Goal: Transaction & Acquisition: Book appointment/travel/reservation

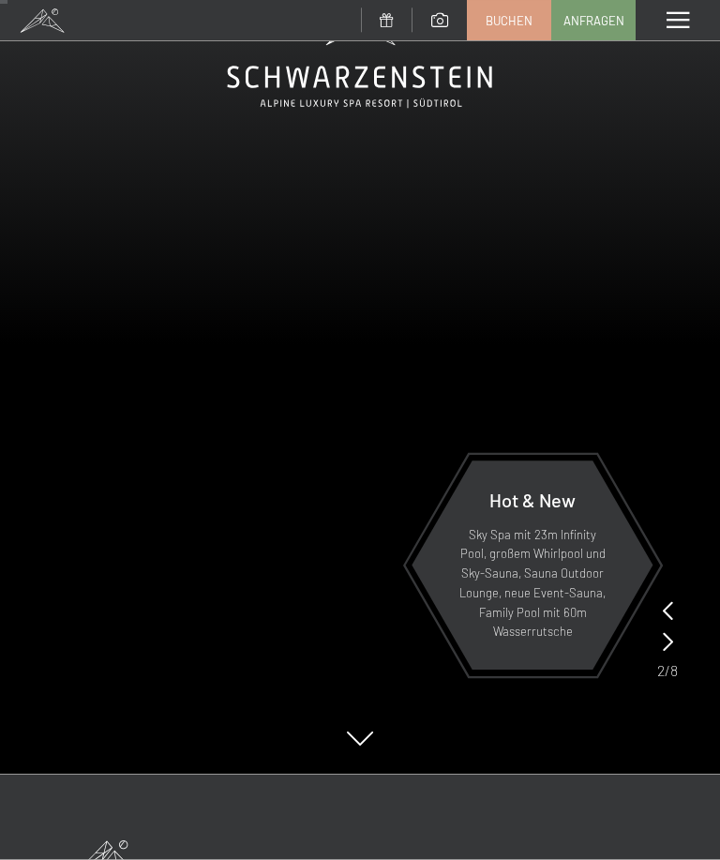
scroll to position [86, 0]
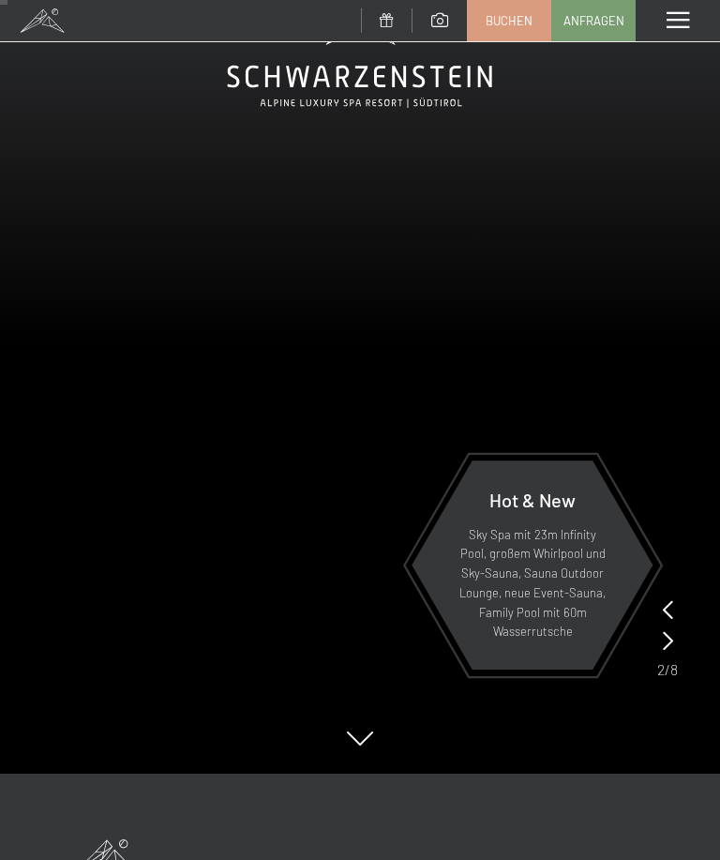
click at [506, 22] on span "Buchen" at bounding box center [509, 20] width 47 height 17
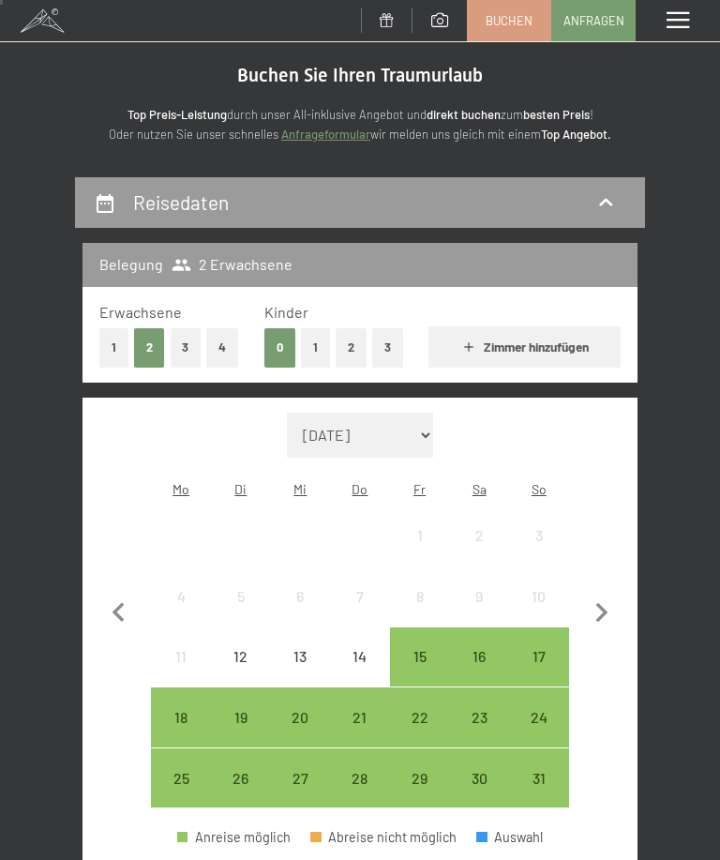
scroll to position [45, 0]
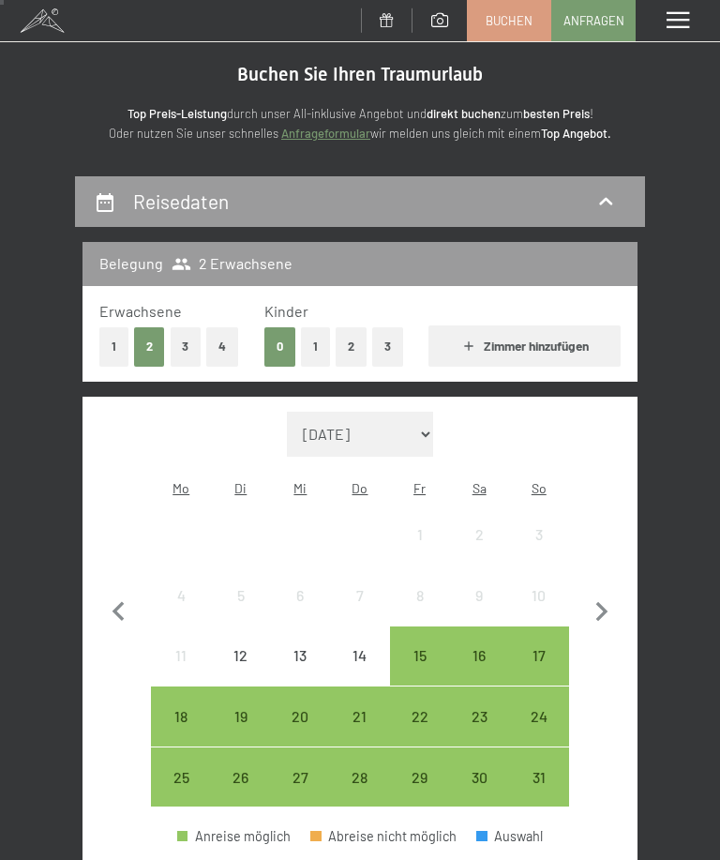
click at [359, 648] on div "14" at bounding box center [360, 676] width 56 height 56
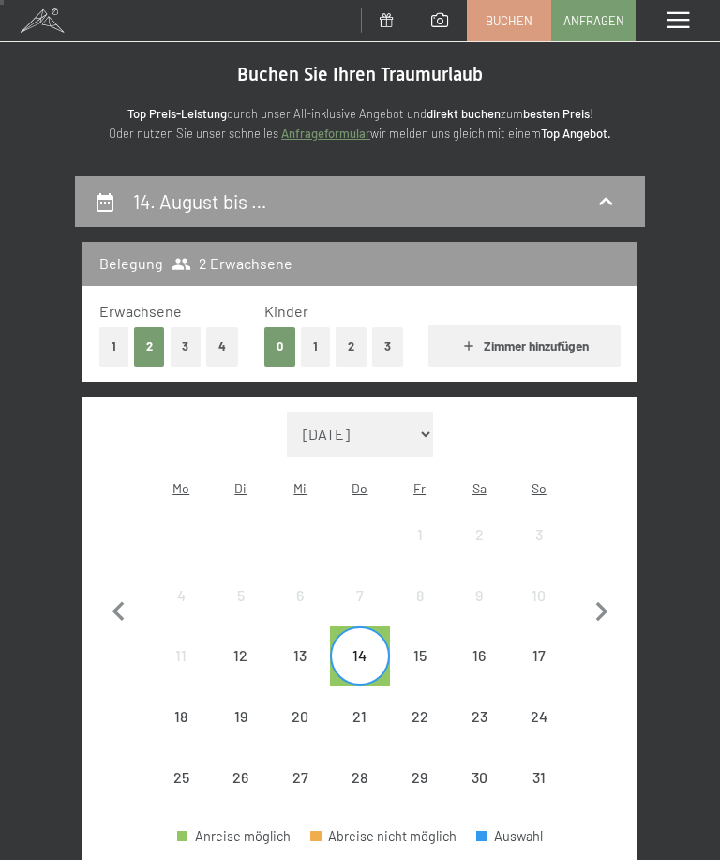
click at [481, 648] on div "16" at bounding box center [479, 676] width 56 height 56
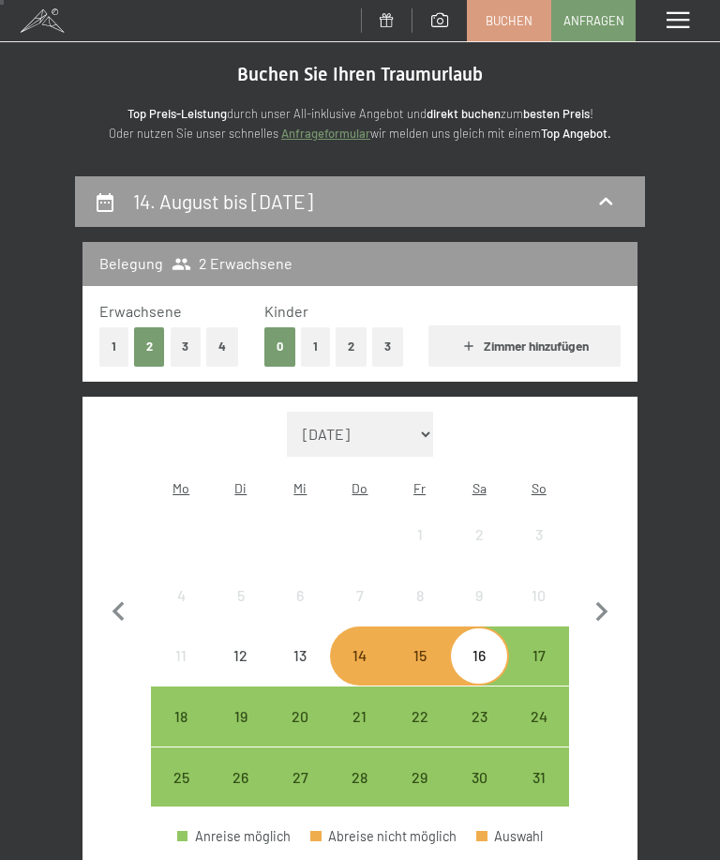
click at [680, 577] on div "14. August bis 16. August 2025 Belegung 2 Erwachsene Erwachsene 1 2 3 4 Kinder …" at bounding box center [360, 832] width 720 height 1312
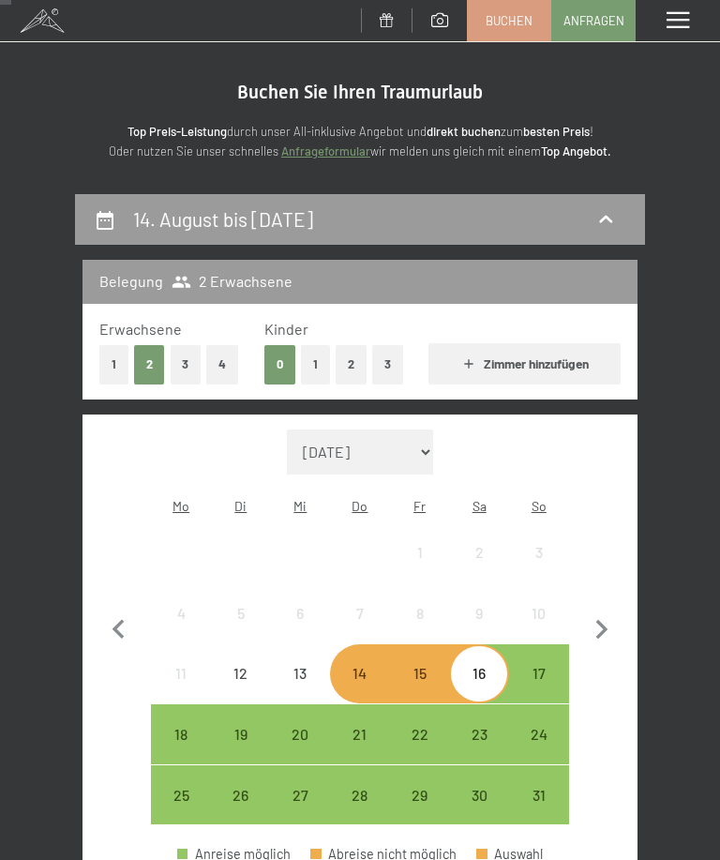
click at [310, 666] on div "13" at bounding box center [301, 694] width 56 height 56
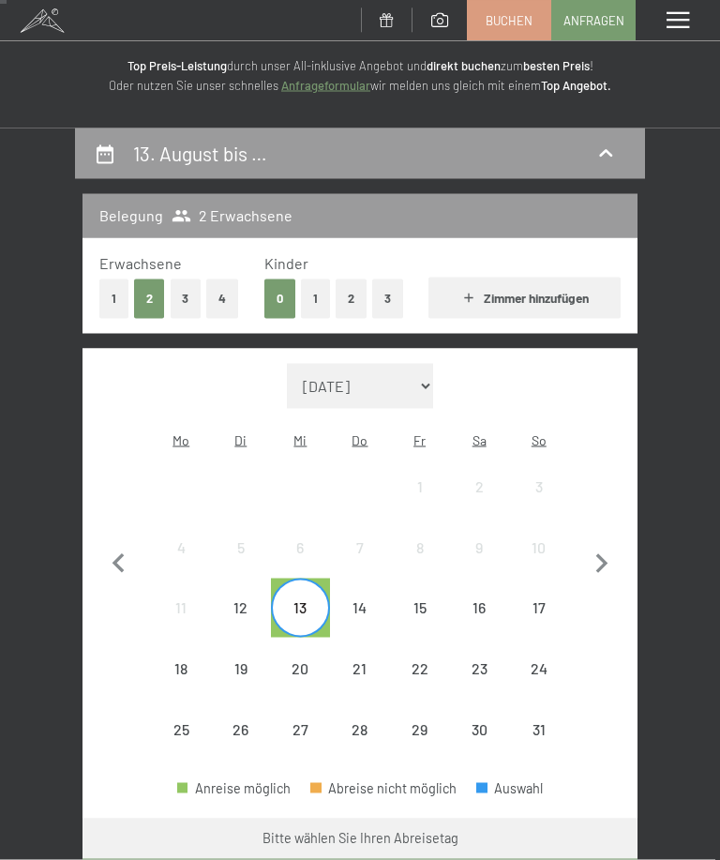
scroll to position [98, 0]
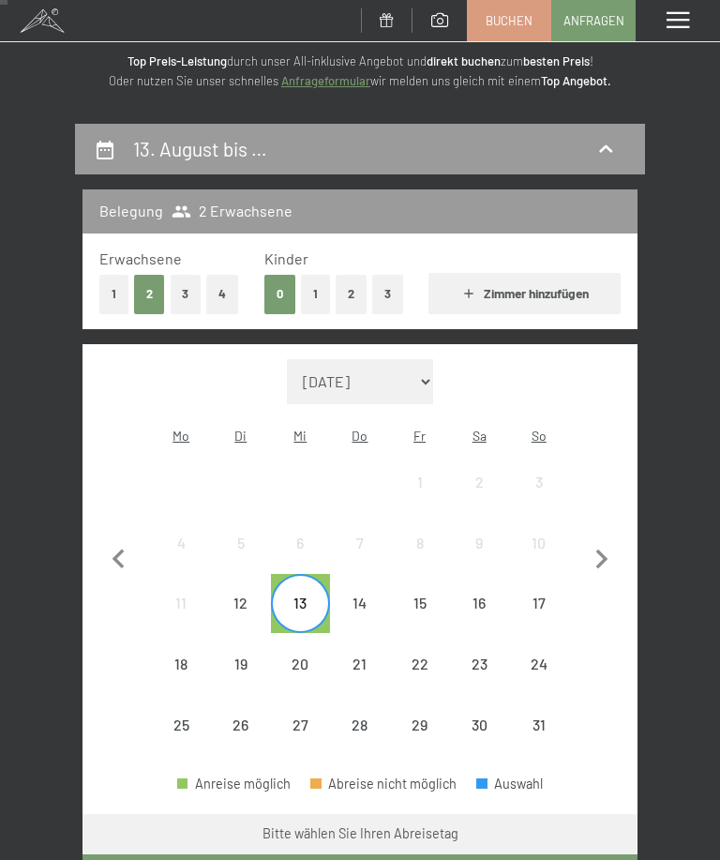
click at [355, 596] on div "14" at bounding box center [360, 624] width 56 height 56
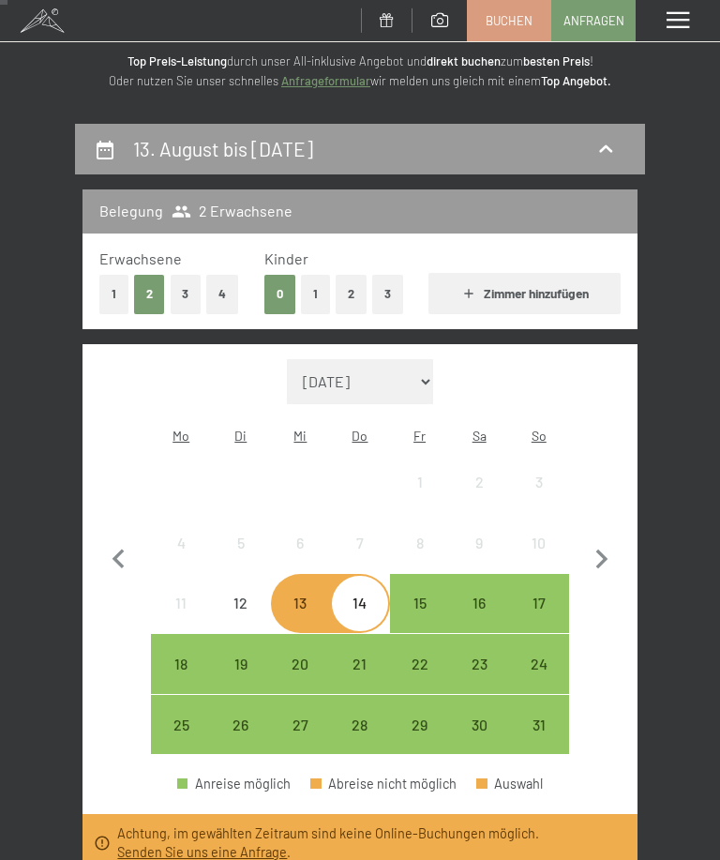
click at [302, 596] on div "13" at bounding box center [301, 624] width 56 height 56
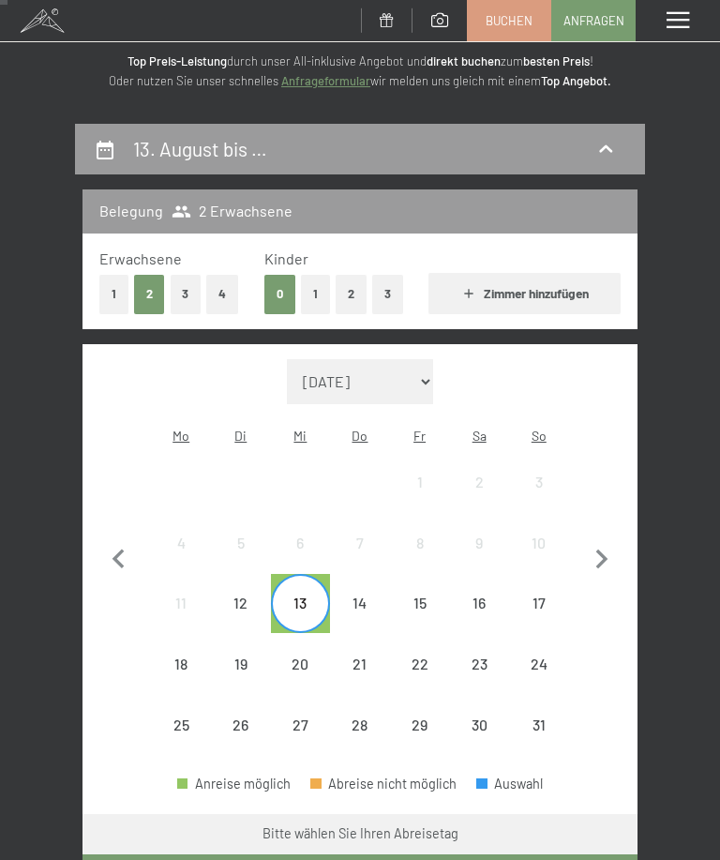
click at [417, 596] on div "15" at bounding box center [420, 624] width 56 height 56
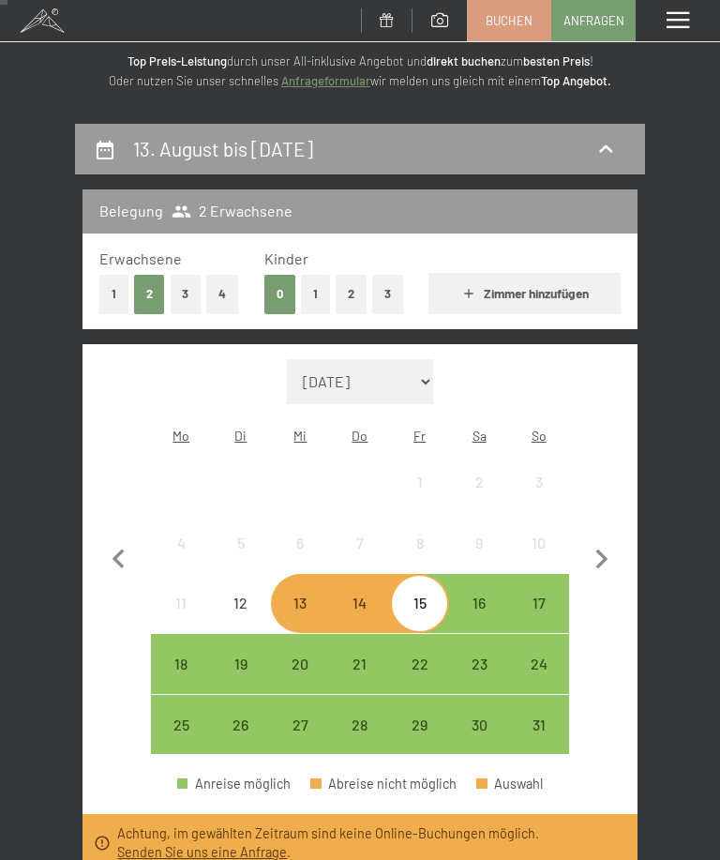
click at [298, 596] on div "13" at bounding box center [301, 624] width 56 height 56
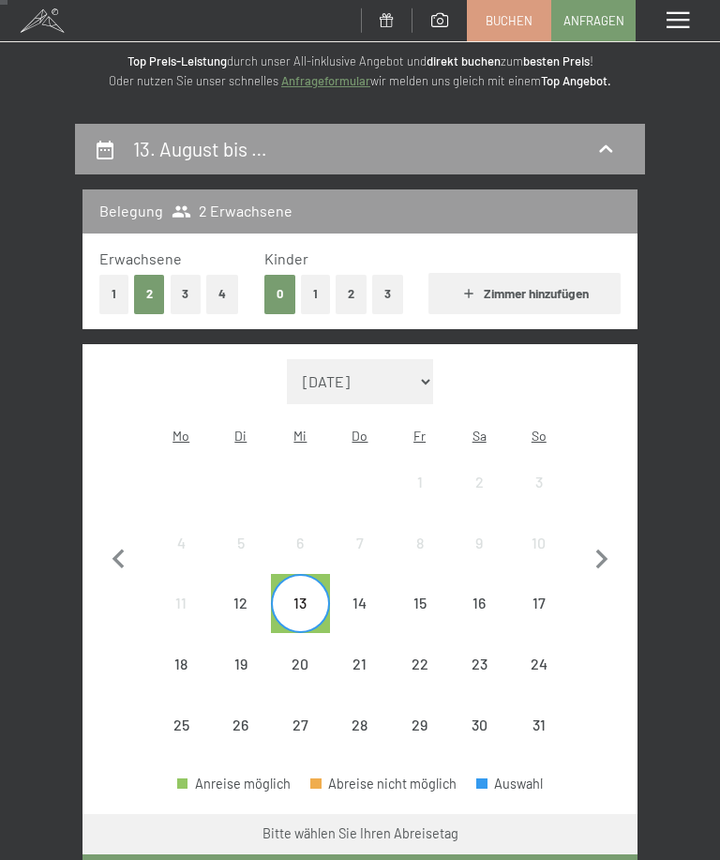
click at [483, 596] on div "16" at bounding box center [479, 624] width 56 height 56
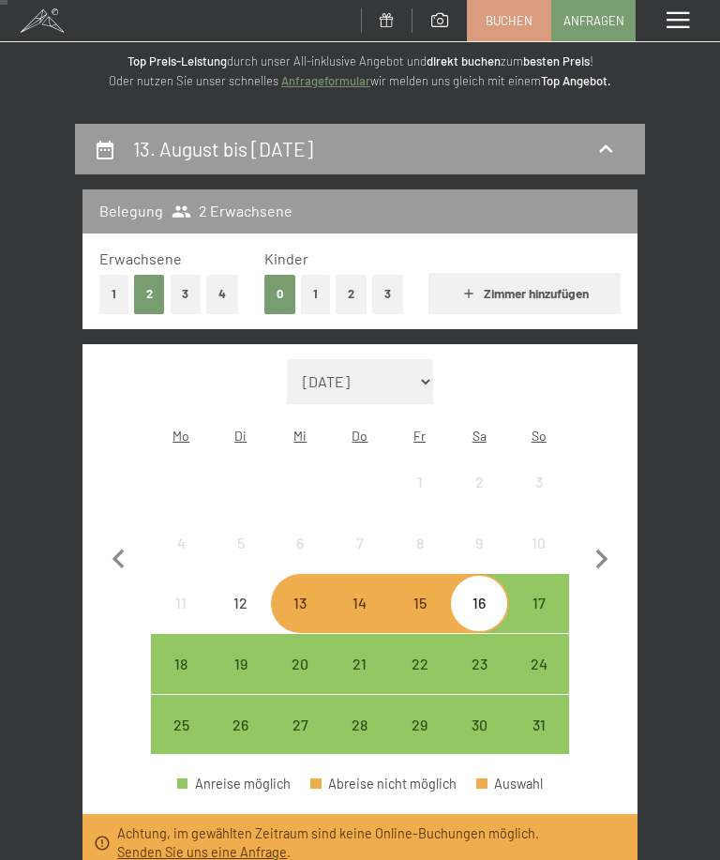
click at [299, 596] on div "13" at bounding box center [301, 624] width 56 height 56
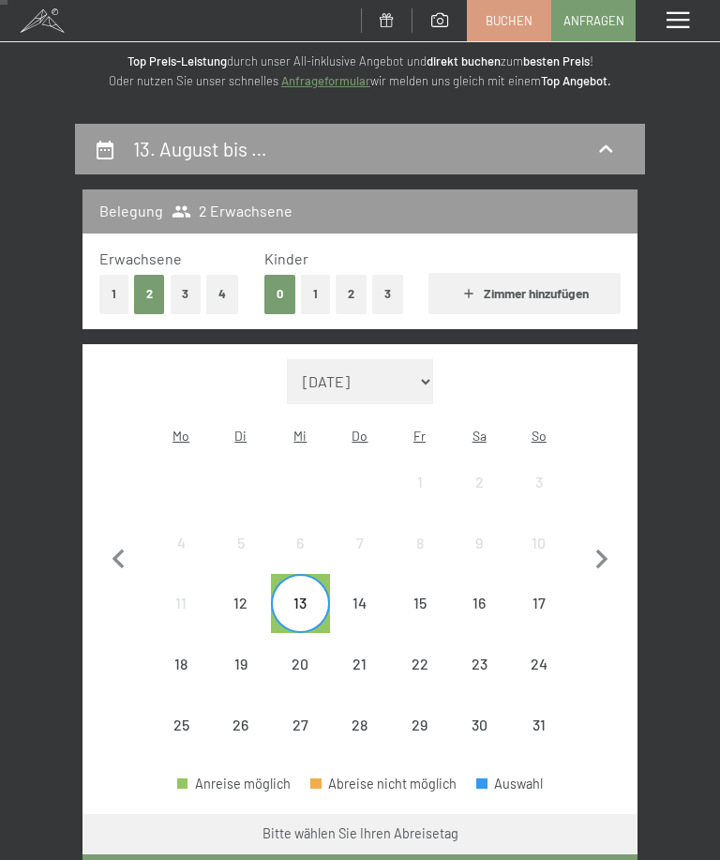
click at [537, 597] on div "17" at bounding box center [539, 624] width 56 height 56
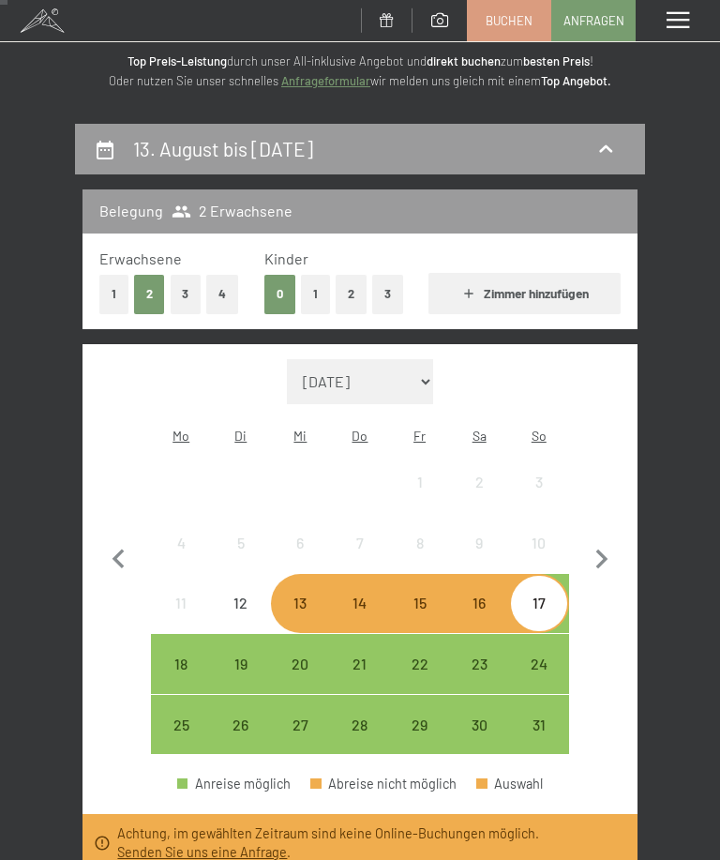
click at [299, 596] on div "13" at bounding box center [301, 624] width 56 height 56
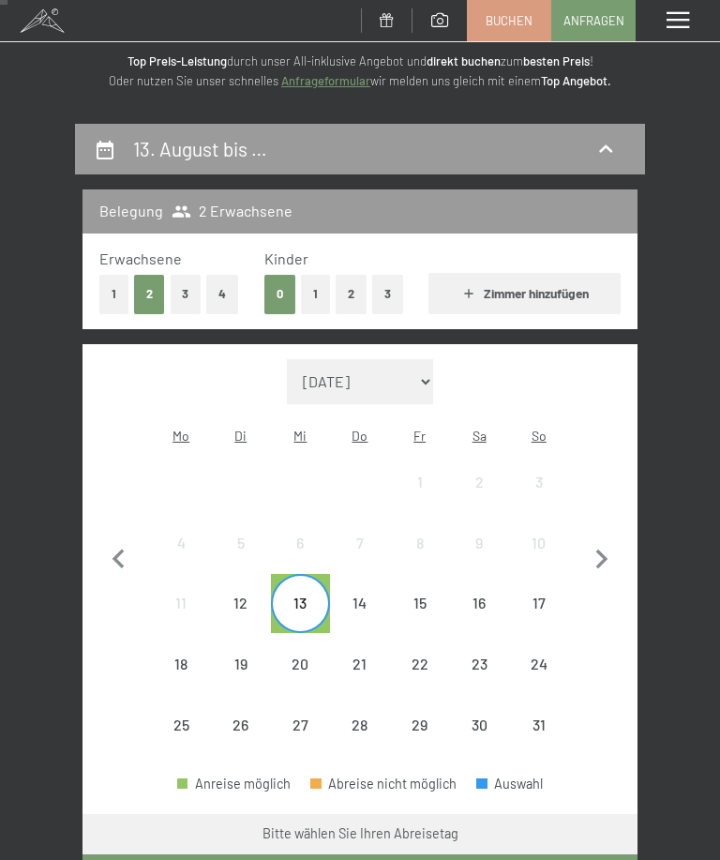
click at [359, 657] on div "21" at bounding box center [360, 685] width 56 height 56
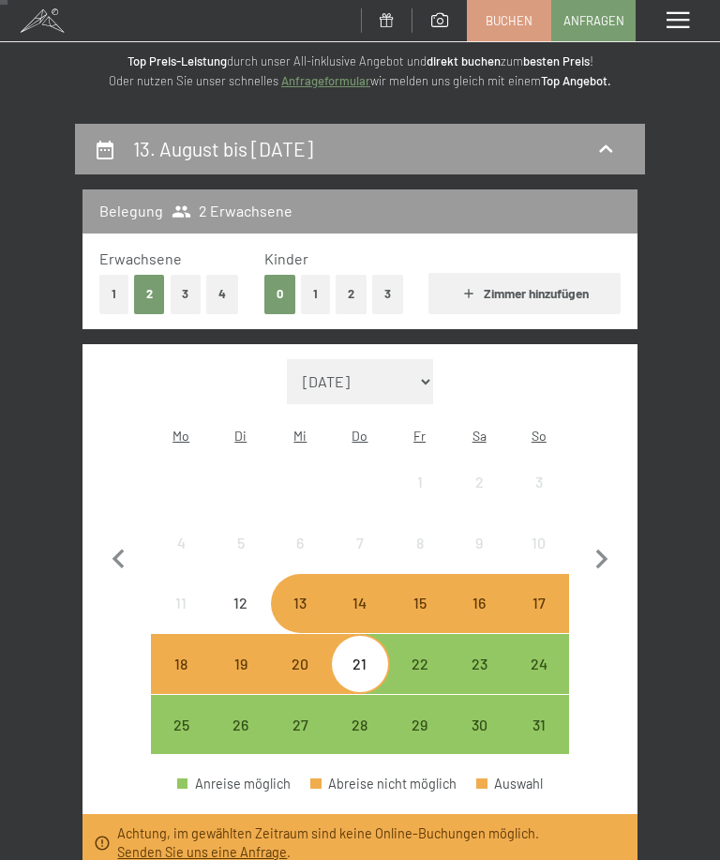
click at [605, 685] on button "button" at bounding box center [602, 557] width 39 height 397
select select "2025-09-01"
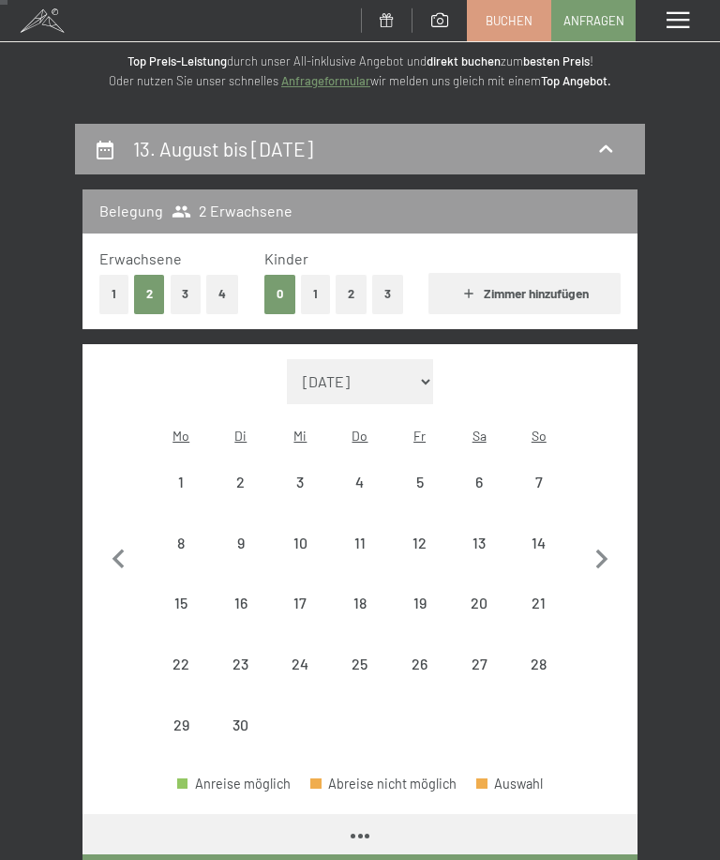
select select "2025-09-01"
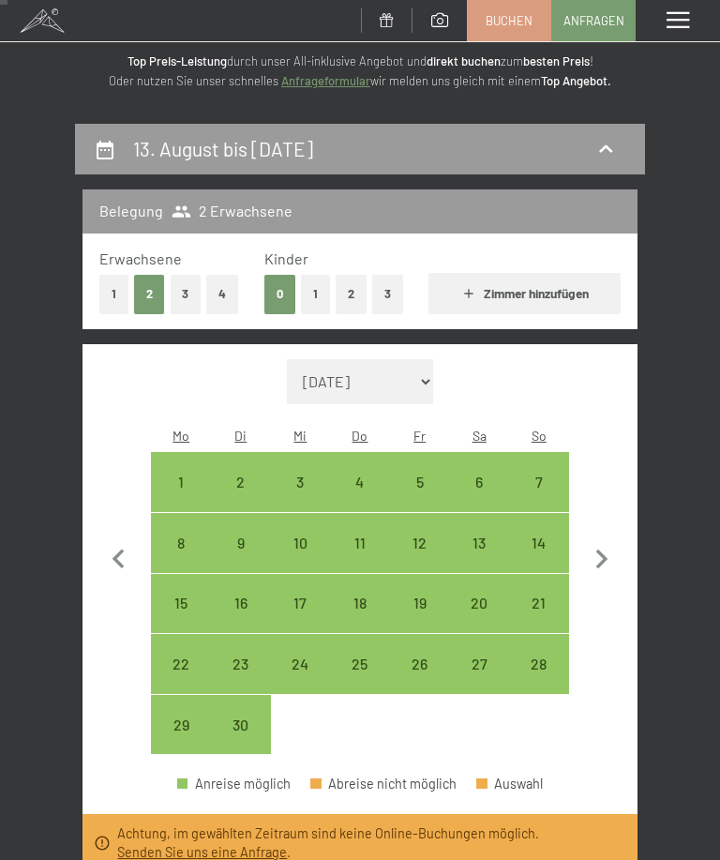
click at [123, 545] on icon "button" at bounding box center [118, 559] width 39 height 39
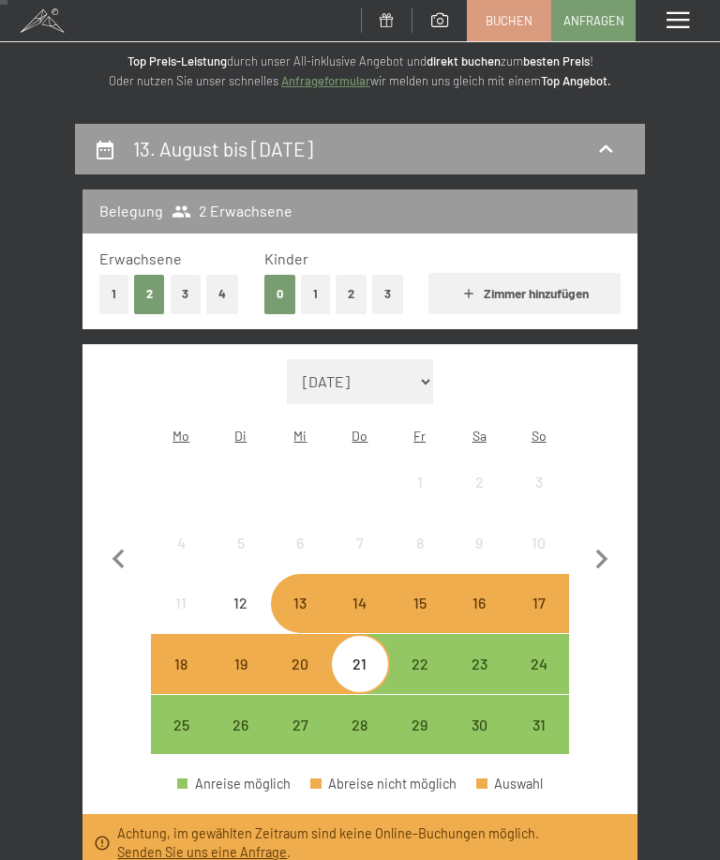
click at [245, 596] on div "12" at bounding box center [241, 624] width 56 height 56
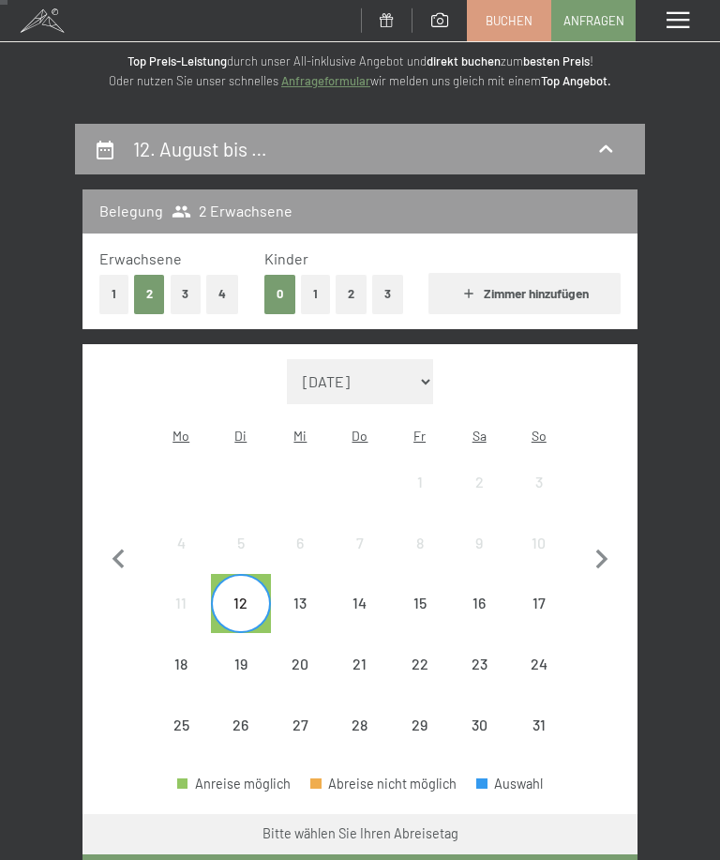
click at [602, 550] on icon "button" at bounding box center [603, 560] width 12 height 20
select select "2025-09-01"
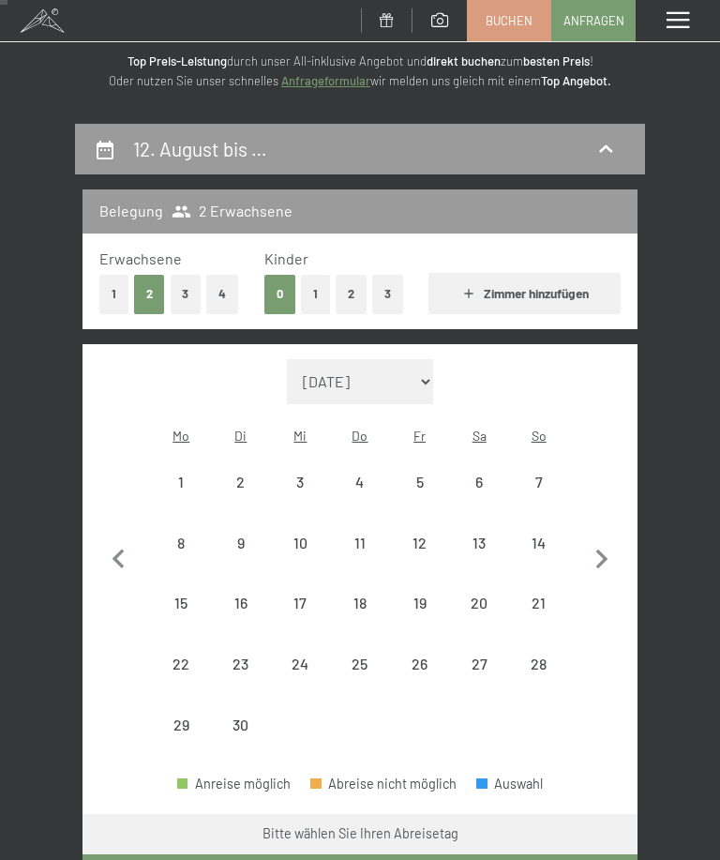
click at [118, 548] on icon "button" at bounding box center [118, 559] width 39 height 39
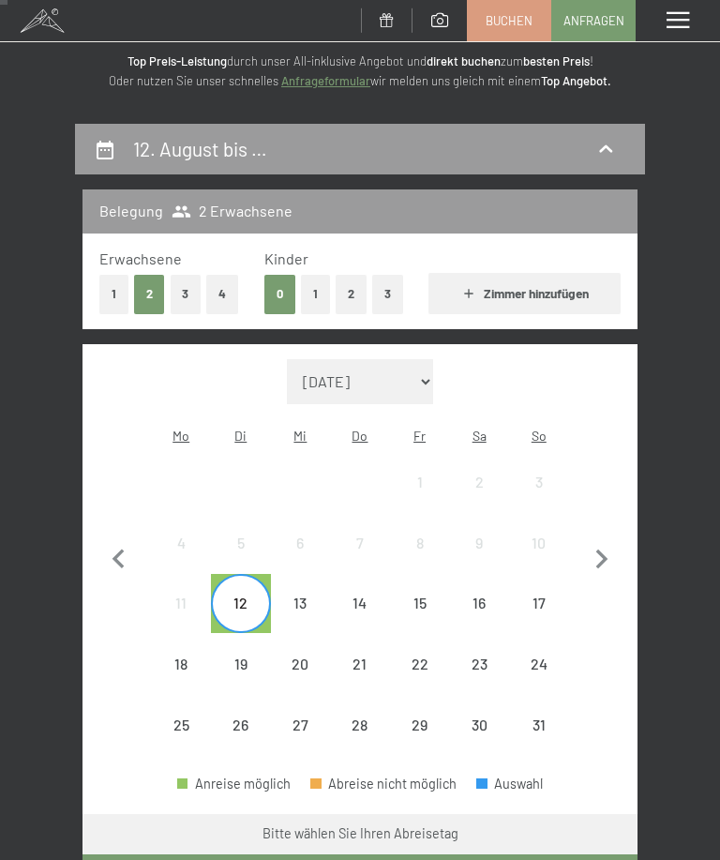
click at [308, 596] on div "13" at bounding box center [301, 624] width 56 height 56
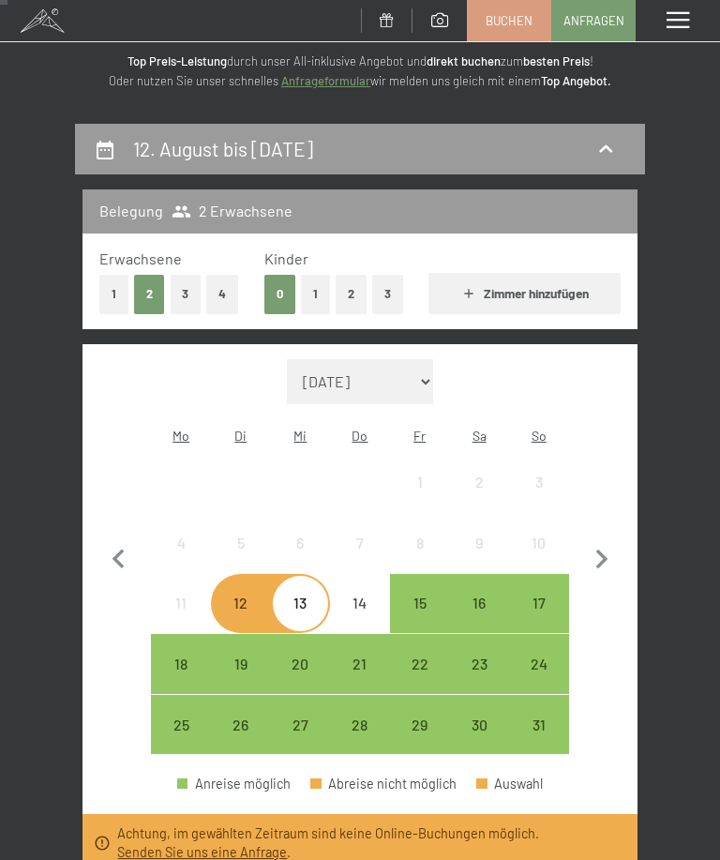
click at [419, 596] on div "15" at bounding box center [420, 624] width 56 height 56
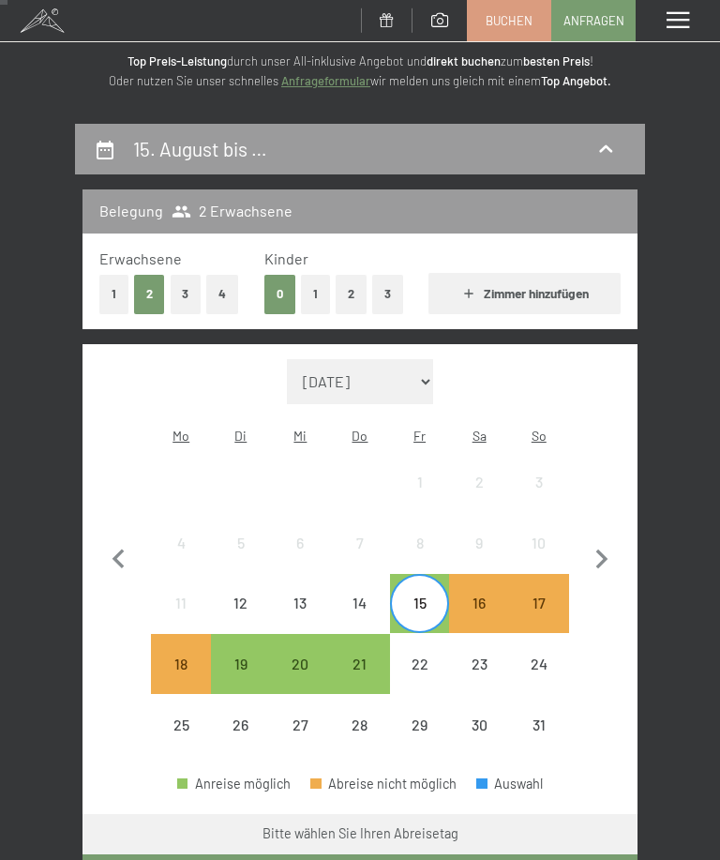
click at [543, 596] on div "17" at bounding box center [539, 624] width 56 height 56
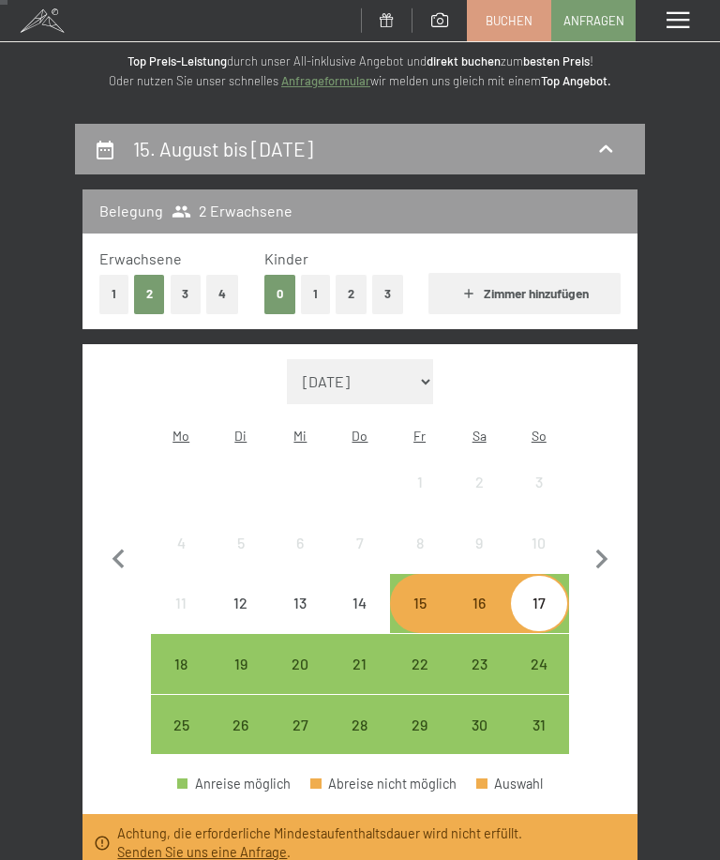
click at [182, 657] on div "18" at bounding box center [181, 685] width 56 height 56
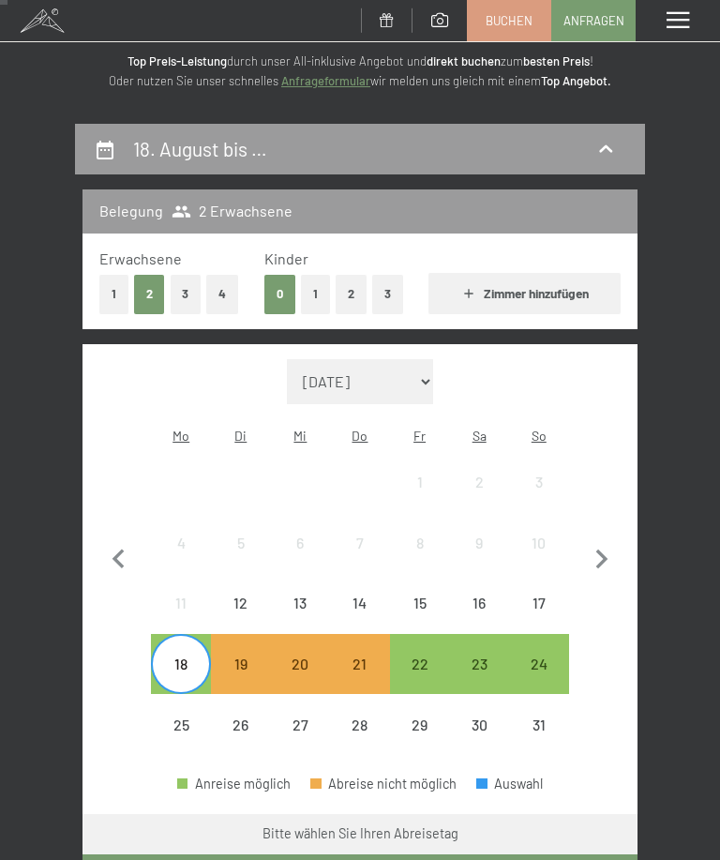
click at [421, 657] on div "22" at bounding box center [420, 685] width 56 height 56
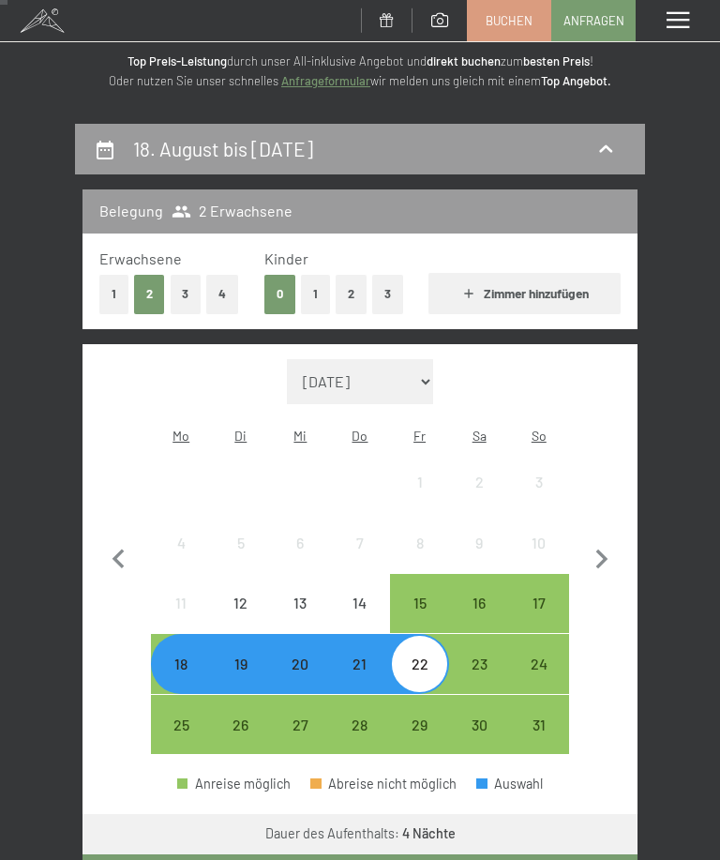
click at [121, 548] on icon "button" at bounding box center [118, 559] width 39 height 39
click at [296, 596] on div "13" at bounding box center [301, 624] width 56 height 56
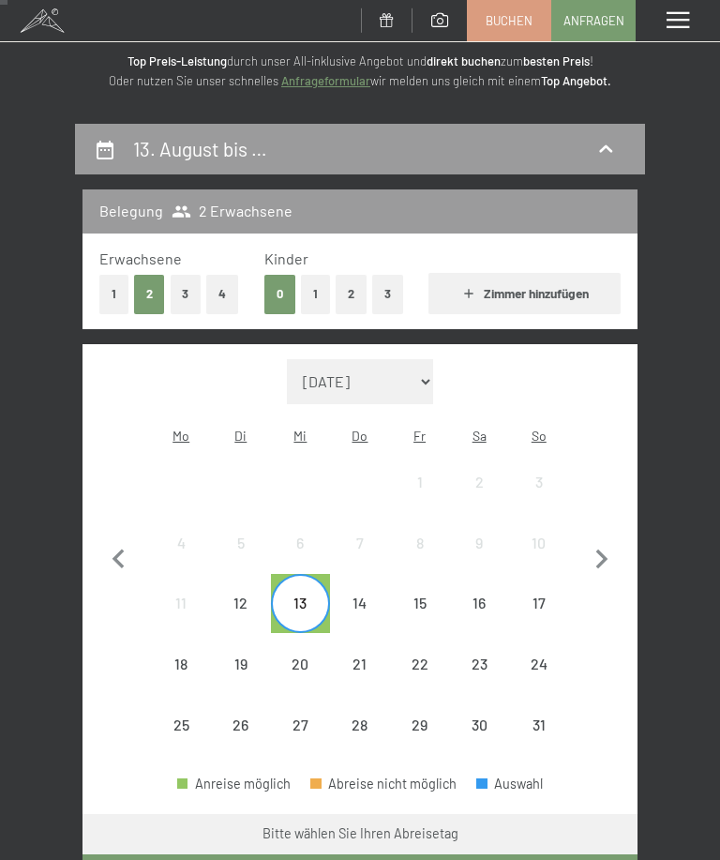
click at [356, 599] on div "14" at bounding box center [360, 624] width 56 height 56
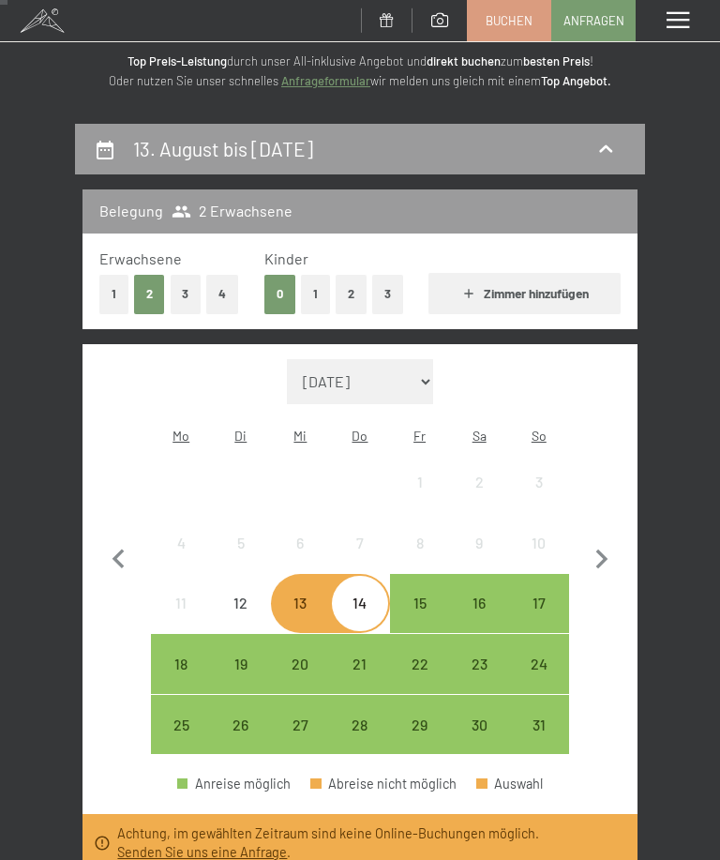
click at [298, 596] on div "13" at bounding box center [301, 624] width 56 height 56
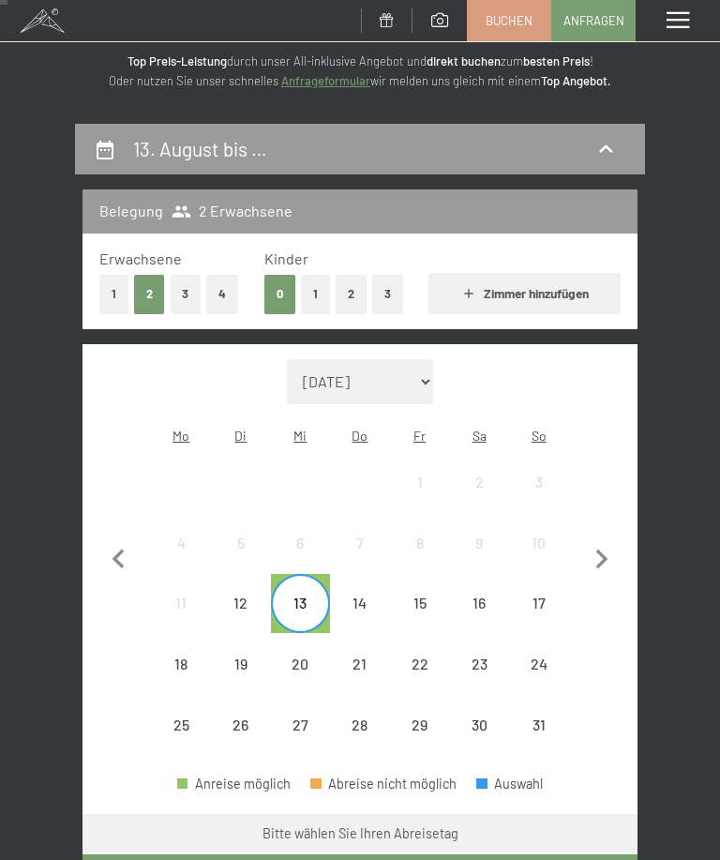
click at [481, 596] on div "16" at bounding box center [479, 624] width 56 height 56
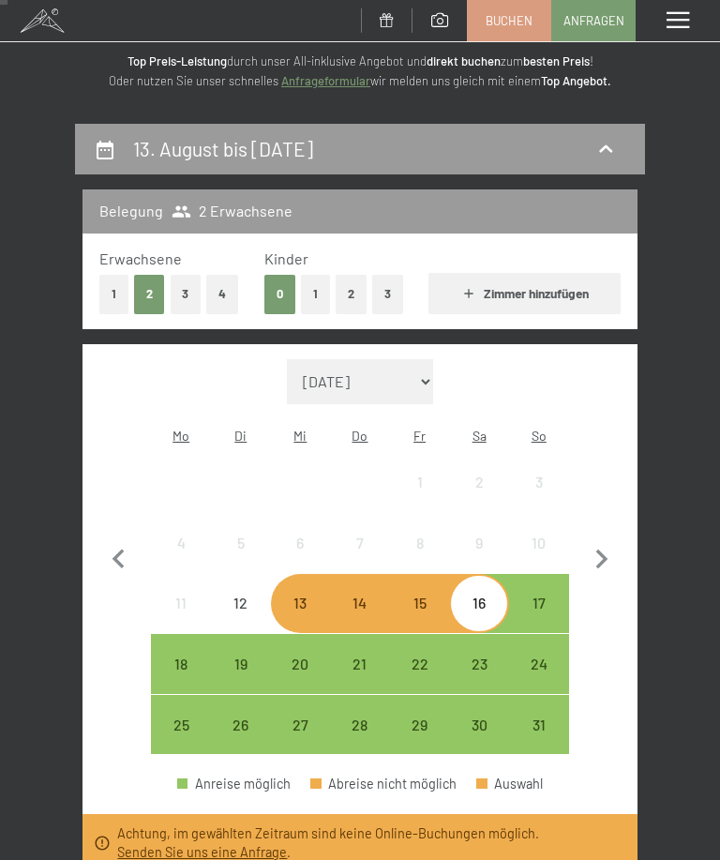
click at [297, 596] on div "13" at bounding box center [301, 624] width 56 height 56
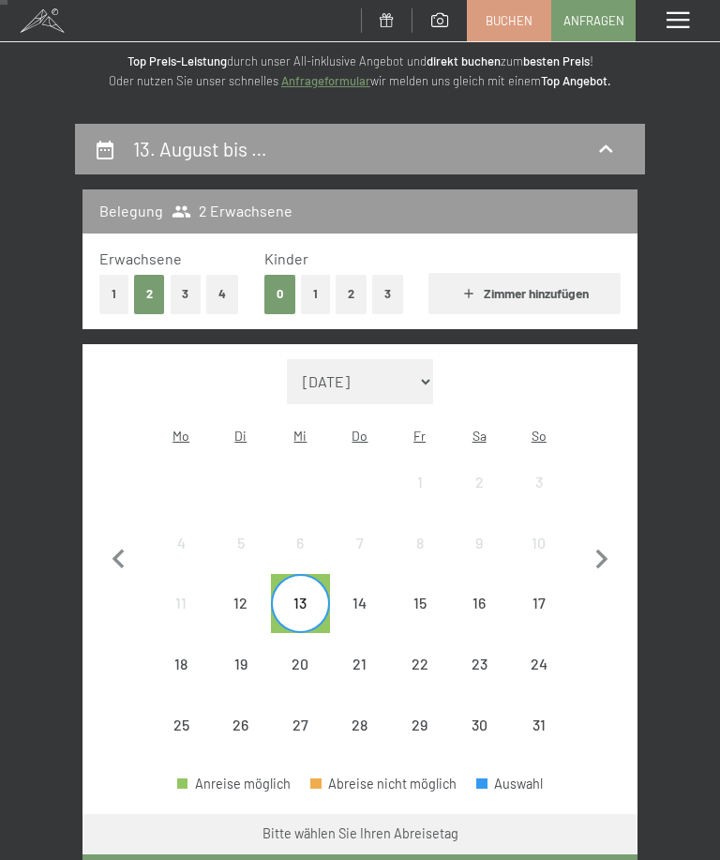
click at [436, 596] on div "15" at bounding box center [420, 624] width 56 height 56
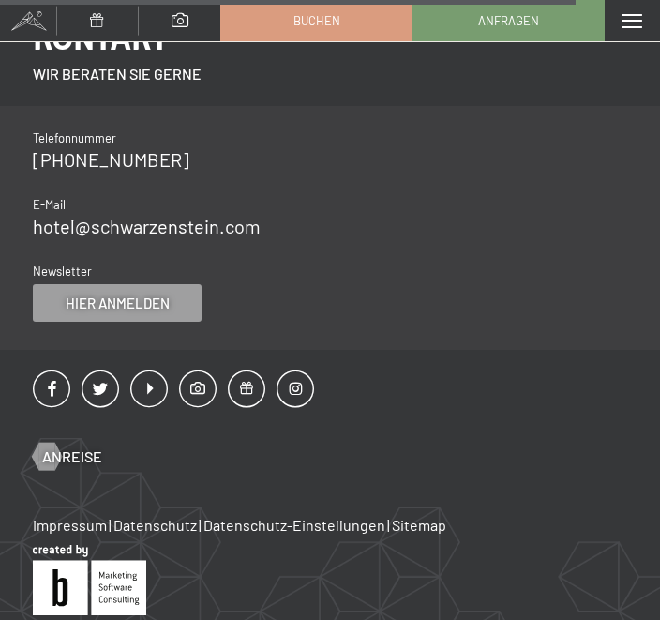
scroll to position [1824, 0]
